Goal: Task Accomplishment & Management: Use online tool/utility

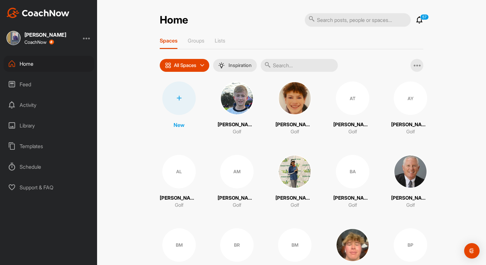
click at [181, 101] on icon at bounding box center [179, 97] width 5 height 5
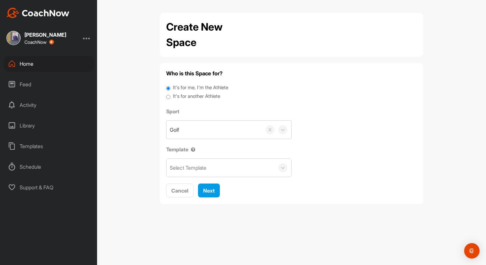
click at [195, 166] on div "Select Template" at bounding box center [221, 168] width 108 height 18
click at [167, 101] on input "It's for another Athlete" at bounding box center [168, 97] width 4 height 9
radio input "true"
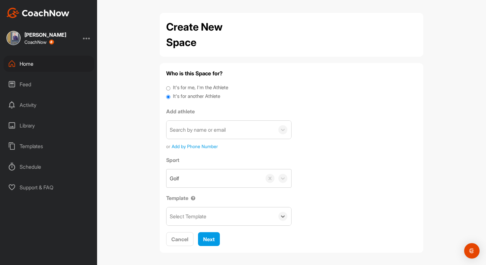
scroll to position [14, 0]
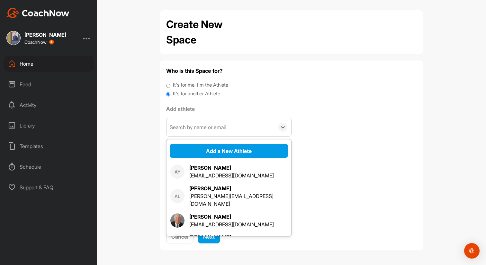
click at [196, 123] on div "Search by name or email" at bounding box center [198, 127] width 56 height 8
click at [229, 144] on button "Add a New Athlete" at bounding box center [229, 151] width 118 height 14
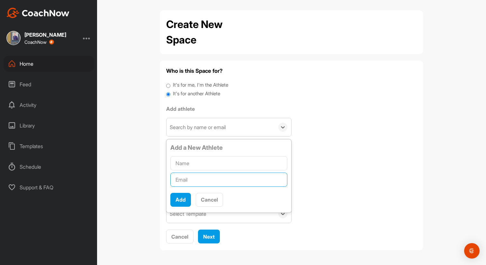
click at [196, 179] on input "text" at bounding box center [228, 179] width 117 height 14
paste input "[EMAIL_ADDRESS][DOMAIN_NAME]"
type input "[EMAIL_ADDRESS][DOMAIN_NAME]"
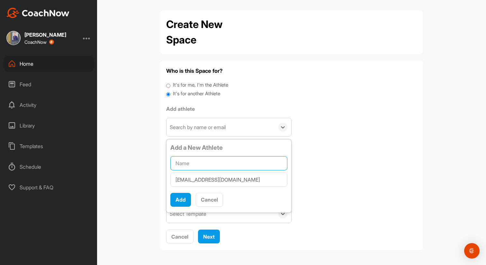
click at [193, 162] on input "text" at bounding box center [228, 163] width 117 height 14
paste input "[PERSON_NAME]"
type input "[PERSON_NAME]"
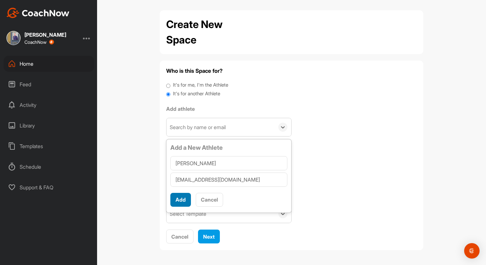
scroll to position [4, 0]
click at [183, 200] on button "Add" at bounding box center [180, 200] width 21 height 14
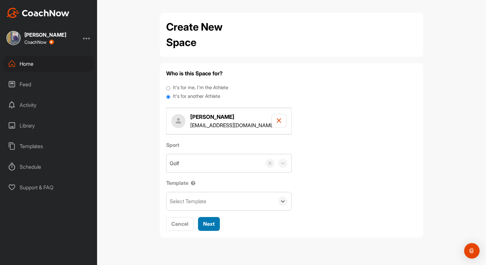
click at [215, 227] on div "Next" at bounding box center [209, 224] width 12 height 8
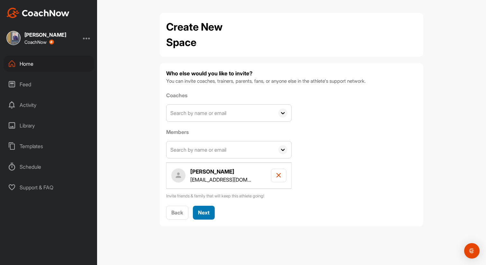
click at [210, 215] on span "Next" at bounding box center [204, 212] width 12 height 6
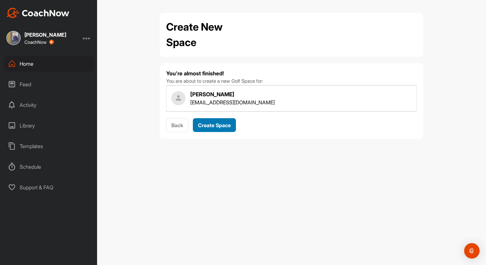
click at [222, 128] on span "Create Space" at bounding box center [214, 125] width 33 height 6
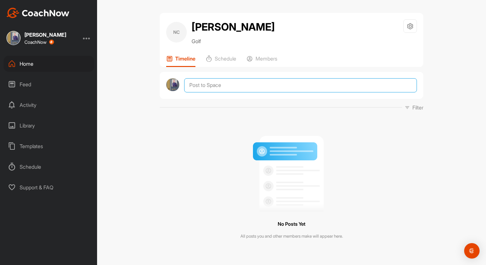
click at [234, 89] on textarea at bounding box center [300, 85] width 233 height 14
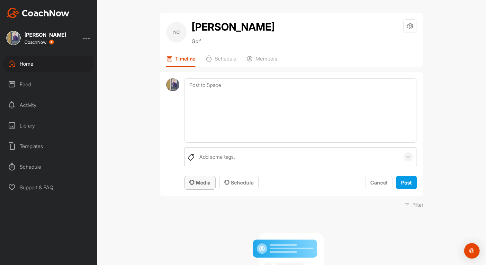
click at [209, 186] on span "Media" at bounding box center [199, 182] width 21 height 6
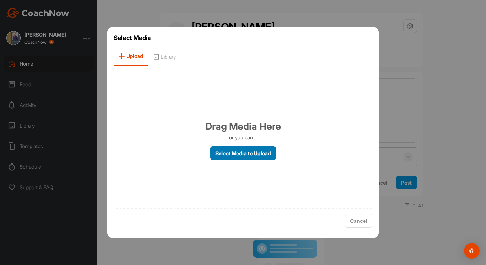
click at [233, 160] on label "Select Media to Upload" at bounding box center [243, 153] width 66 height 14
click at [0, 0] on input "Select Media to Upload" at bounding box center [0, 0] width 0 height 0
click at [148, 57] on span "Library" at bounding box center [164, 56] width 32 height 18
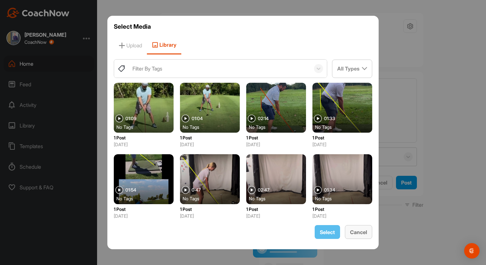
click at [367, 235] on span "Cancel" at bounding box center [358, 232] width 17 height 6
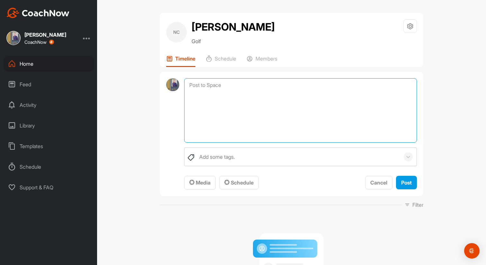
click at [276, 97] on textarea at bounding box center [300, 110] width 233 height 64
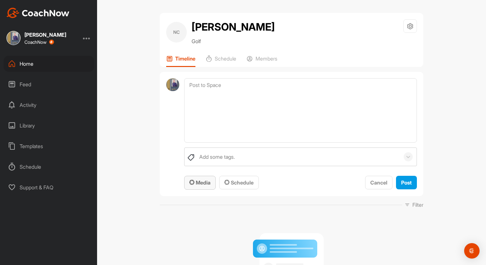
click at [214, 184] on button "Media" at bounding box center [200, 183] width 32 height 14
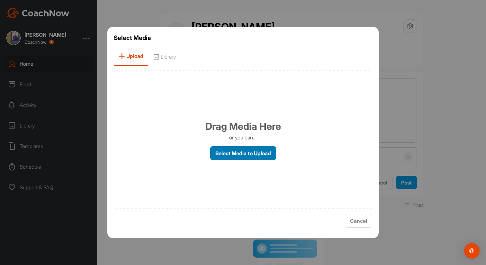
click at [241, 155] on label "Select Media to Upload" at bounding box center [243, 153] width 66 height 14
click at [0, 0] on input "Select Media to Upload" at bounding box center [0, 0] width 0 height 0
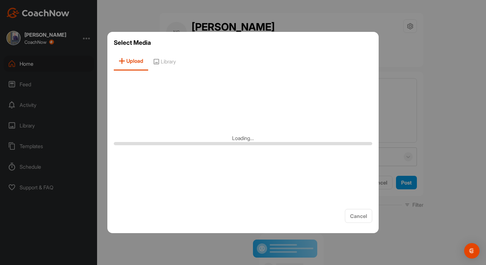
click at [453, 60] on div at bounding box center [243, 132] width 486 height 265
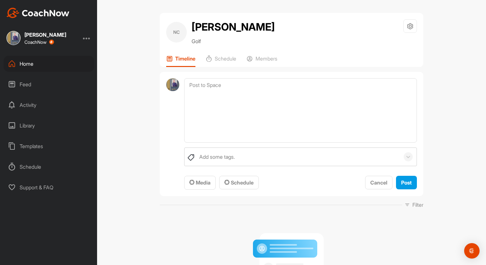
click at [85, 39] on div at bounding box center [87, 38] width 8 height 8
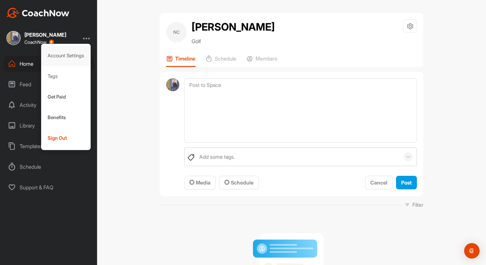
click at [77, 56] on div "Account Settings" at bounding box center [66, 55] width 50 height 21
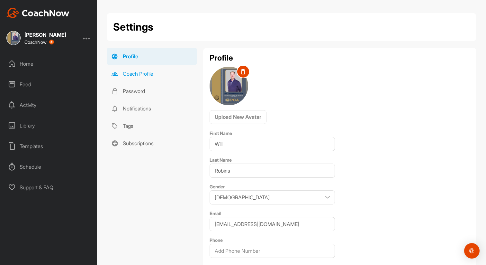
click at [143, 81] on link "Coach Profile" at bounding box center [152, 73] width 90 height 17
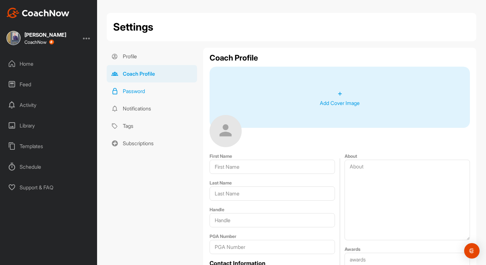
click at [144, 100] on link "Password" at bounding box center [152, 90] width 90 height 17
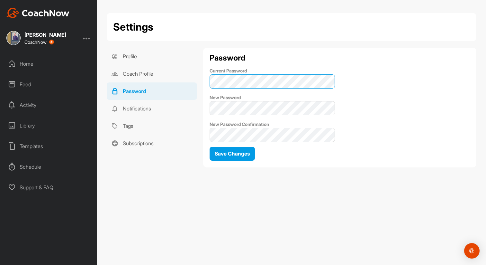
type textarea "t"
click at [208, 84] on div "Password Current Password New Password New Password Confirmation Save Changes" at bounding box center [339, 108] width 273 height 120
click at [52, 14] on img at bounding box center [37, 13] width 63 height 10
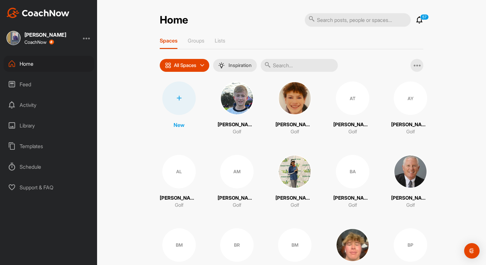
scroll to position [240, 0]
click at [189, 105] on div at bounding box center [178, 97] width 33 height 33
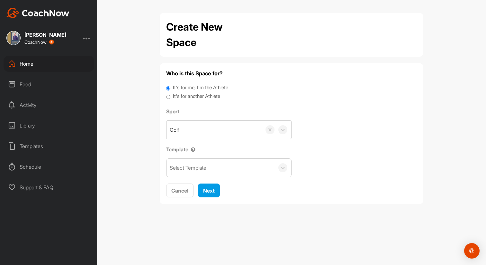
click at [169, 101] on input "It's for another Athlete" at bounding box center [168, 97] width 4 height 9
radio input "true"
drag, startPoint x: 240, startPoint y: 99, endPoint x: 169, endPoint y: 99, distance: 70.4
type textarea "It's for another Athlete"
click at [169, 99] on div "It's for another Athlete" at bounding box center [291, 97] width 251 height 9
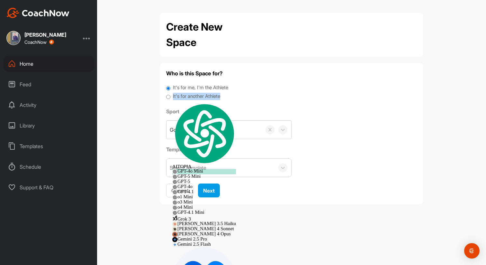
copy div "It's for another Athlete"
click at [215, 194] on span "Next" at bounding box center [209, 190] width 12 height 6
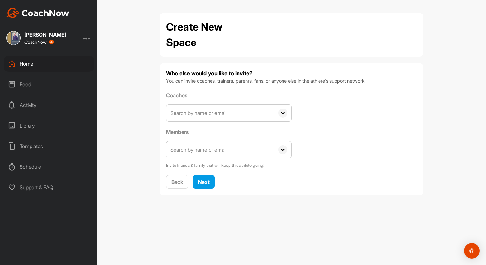
click at [260, 121] on input "text" at bounding box center [221, 112] width 108 height 17
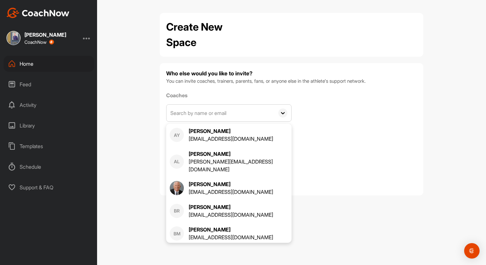
click at [379, 126] on div "Coaches AY Alan Young xayodog@me.com AL Andrew Lohmann andrew_lohmann@outlook.c…" at bounding box center [291, 129] width 251 height 77
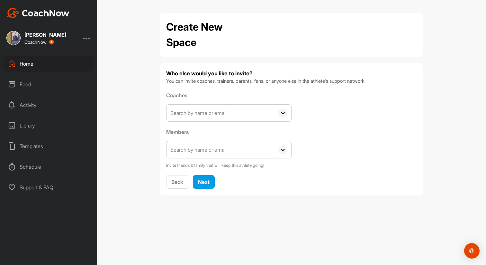
click at [275, 154] on input "text" at bounding box center [221, 149] width 108 height 17
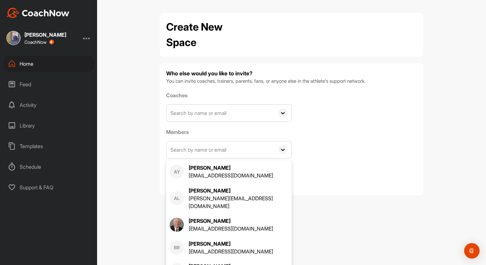
click at [336, 154] on div "Coaches AY Alan Young xayodog@me.com AL Andrew Lohmann andrew_lohmann@outlook.c…" at bounding box center [291, 129] width 251 height 77
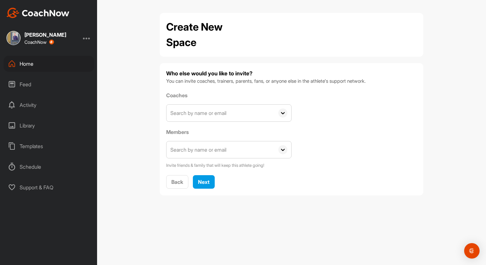
click at [287, 154] on icon at bounding box center [282, 149] width 9 height 9
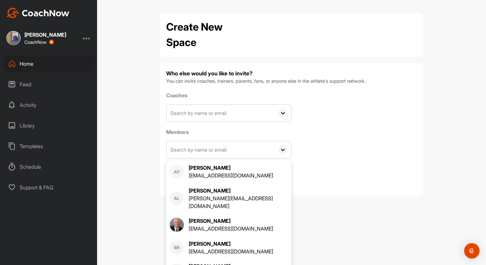
click at [342, 150] on div "Coaches AY Alan Young xayodog@me.com AL Andrew Lohmann andrew_lohmann@outlook.c…" at bounding box center [291, 129] width 251 height 77
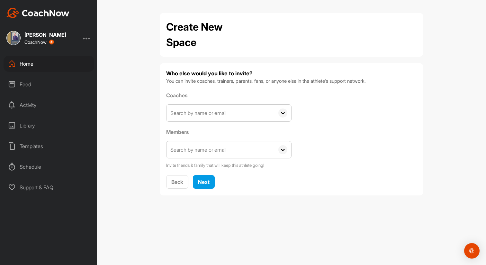
click at [233, 158] on input "text" at bounding box center [221, 149] width 108 height 17
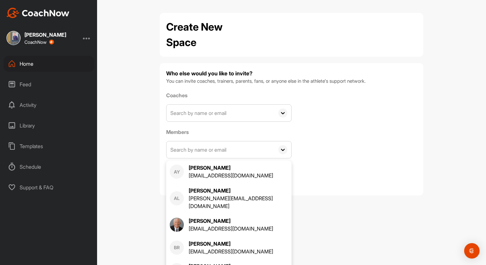
click at [230, 71] on h4 "Who else would you like to invite?" at bounding box center [291, 73] width 251 height 8
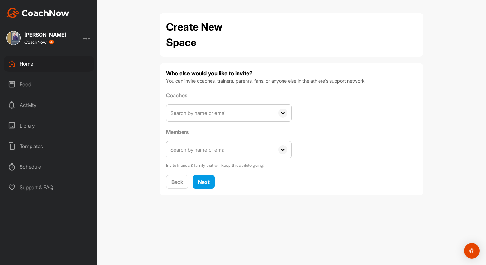
click at [195, 158] on input "text" at bounding box center [221, 149] width 108 height 17
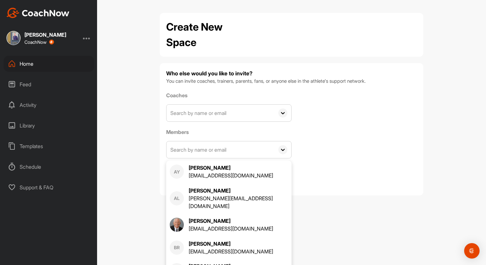
scroll to position [27, 0]
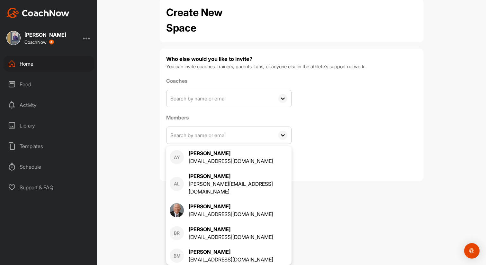
click at [358, 136] on div "Coaches AY Alan Young xayodog@me.com AL Andrew Lohmann andrew_lohmann@outlook.c…" at bounding box center [291, 115] width 251 height 77
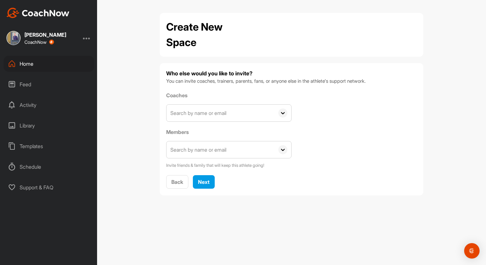
click at [209, 158] on input "text" at bounding box center [221, 149] width 108 height 17
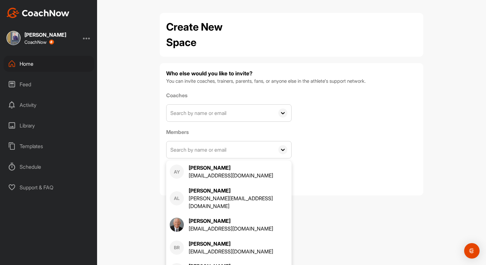
click at [353, 160] on div "Coaches AY Alan Young xayodog@me.com AL Andrew Lohmann andrew_lohmann@outlook.c…" at bounding box center [291, 129] width 251 height 77
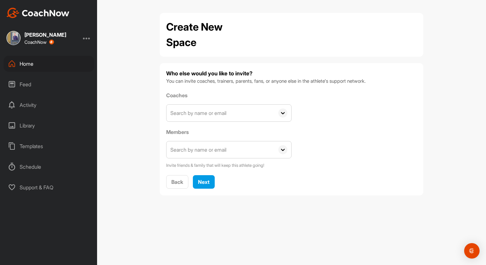
click at [190, 158] on input "text" at bounding box center [221, 149] width 108 height 17
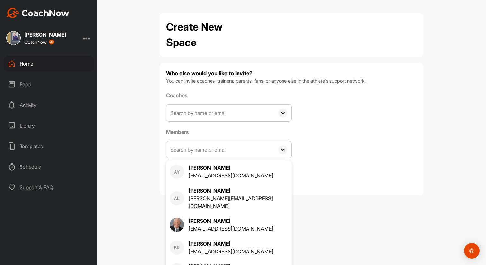
click at [347, 145] on div "Coaches AY Alan Young xayodog@me.com AL Andrew Lohmann andrew_lohmann@outlook.c…" at bounding box center [291, 129] width 251 height 77
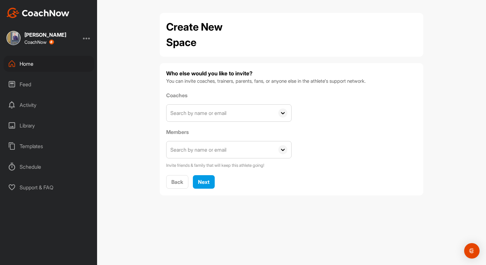
click at [204, 195] on div "Who else would you like to invite? You can invite coaches, trainers, parents, f…" at bounding box center [292, 129] width 264 height 132
click at [210, 185] on span "Next" at bounding box center [204, 181] width 12 height 6
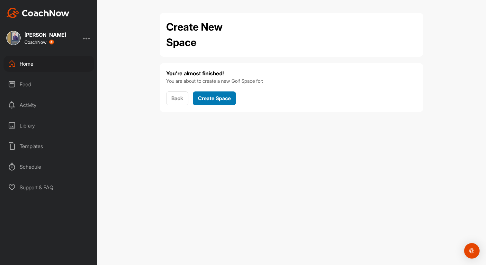
click at [227, 101] on span "Create Space" at bounding box center [214, 98] width 33 height 6
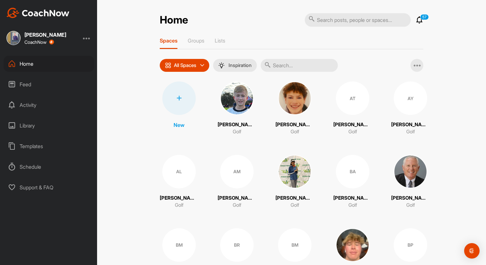
click at [181, 101] on icon at bounding box center [179, 97] width 5 height 5
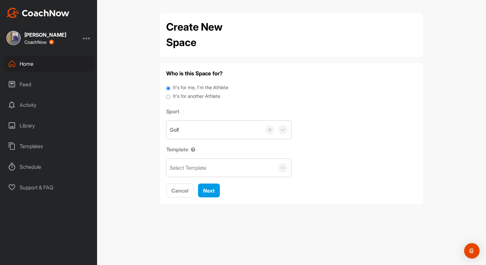
click at [172, 99] on div "It's for another Athlete" at bounding box center [291, 97] width 251 height 9
click at [169, 101] on input "It's for another Athlete" at bounding box center [168, 97] width 4 height 9
radio input "true"
click at [215, 194] on span "Next" at bounding box center [209, 190] width 12 height 6
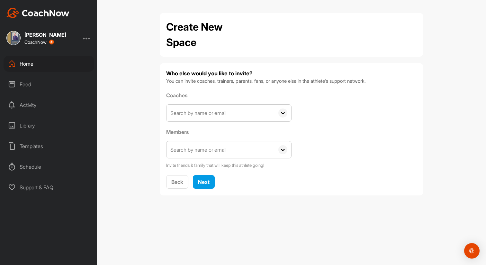
click at [287, 154] on icon at bounding box center [282, 149] width 9 height 9
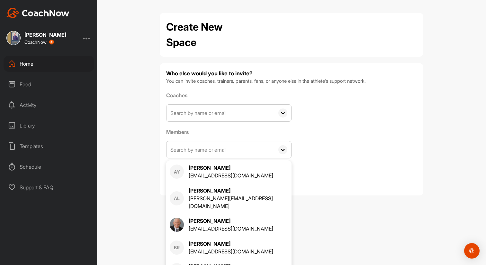
click at [287, 154] on icon at bounding box center [282, 149] width 9 height 9
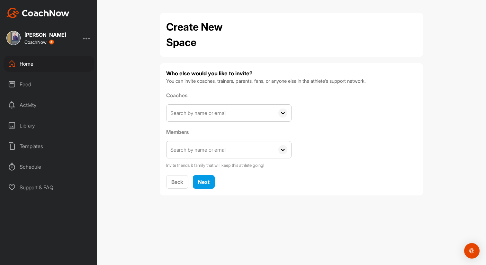
click at [265, 158] on input "text" at bounding box center [221, 149] width 108 height 17
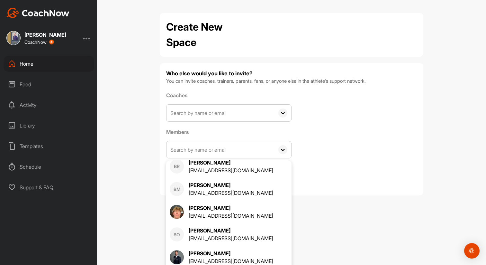
scroll to position [29, 0]
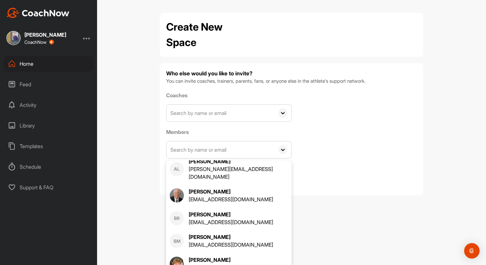
click at [434, 124] on div "Create New Space Who else would you like to invite? You can invite coaches, tra…" at bounding box center [291, 132] width 389 height 265
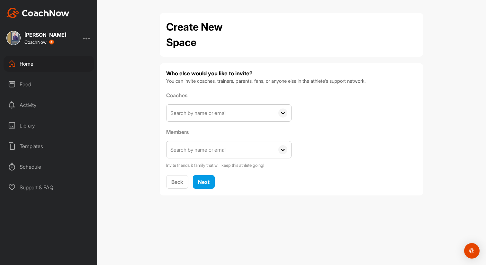
click at [287, 154] on icon at bounding box center [282, 149] width 9 height 9
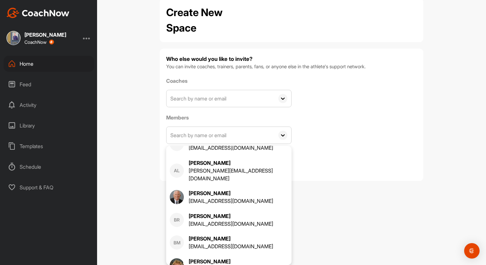
scroll to position [0, 0]
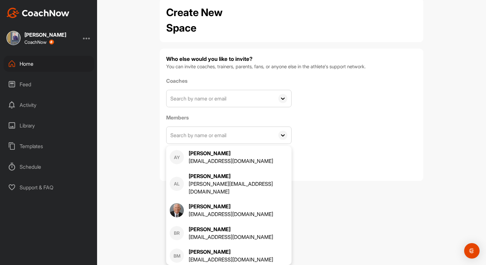
click at [382, 119] on div "Coaches AY Alan Young xayodog@me.com AL Andrew Lohmann andrew_lohmann@outlook.c…" at bounding box center [291, 115] width 251 height 77
